Goal: Information Seeking & Learning: Learn about a topic

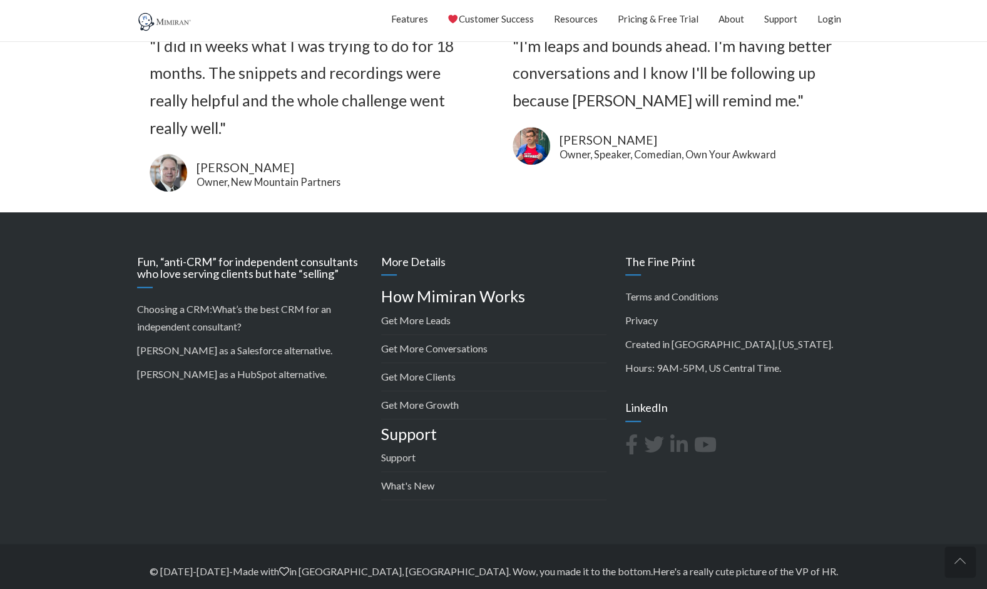
scroll to position [559, 0]
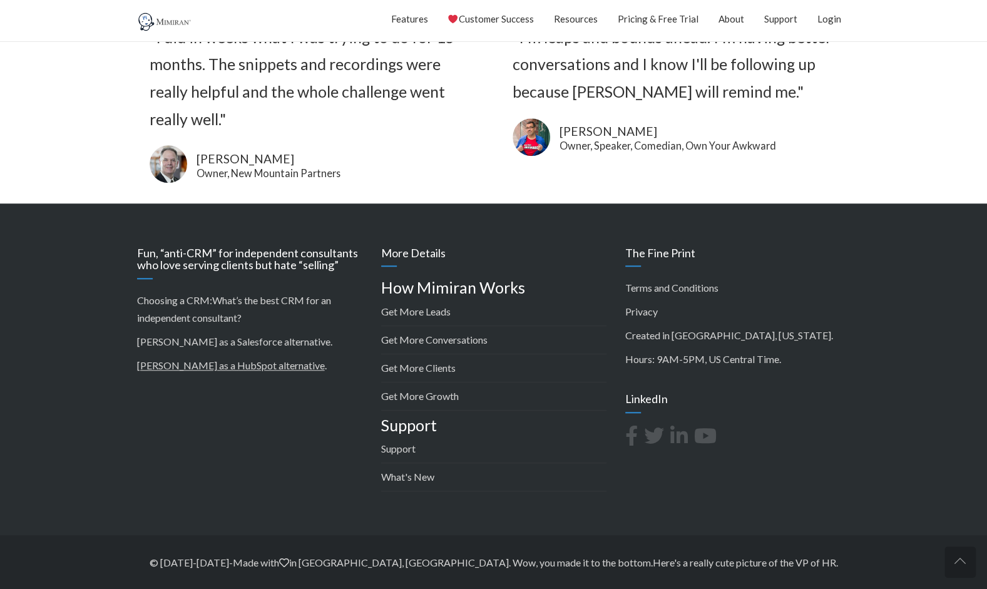
click at [213, 365] on link "[PERSON_NAME] as a HubSpot alternative" at bounding box center [231, 365] width 188 height 12
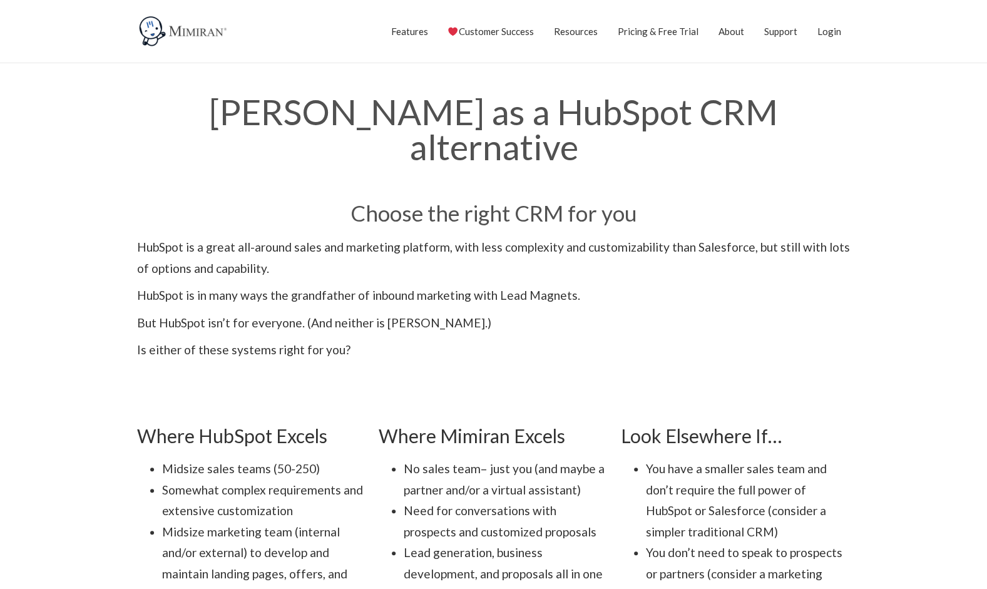
click at [405, 30] on link "Features" at bounding box center [408, 31] width 37 height 31
click at [176, 29] on img at bounding box center [184, 31] width 94 height 31
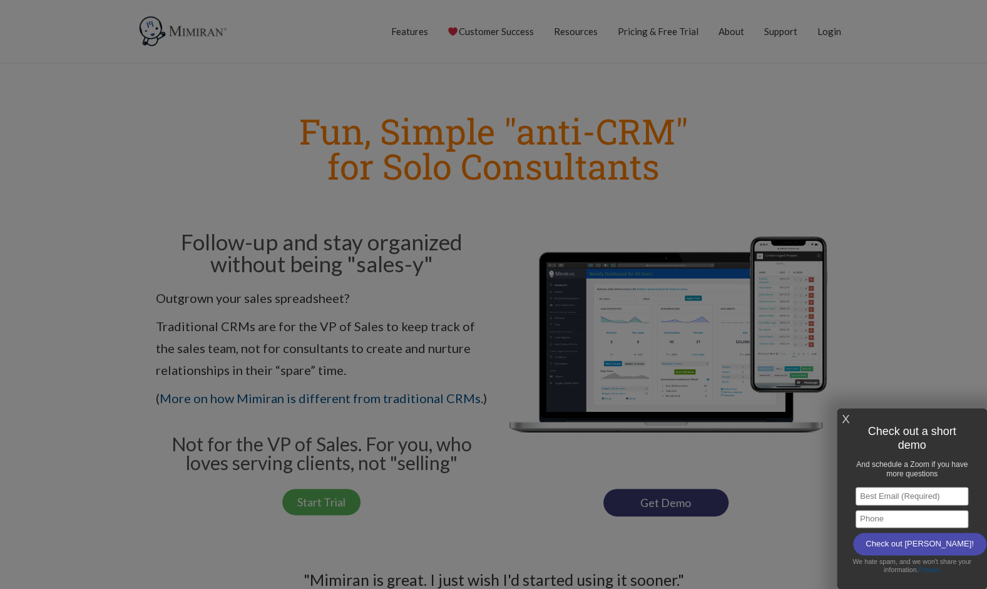
click at [602, 78] on div at bounding box center [493, 294] width 987 height 589
